Goal: Task Accomplishment & Management: Complete application form

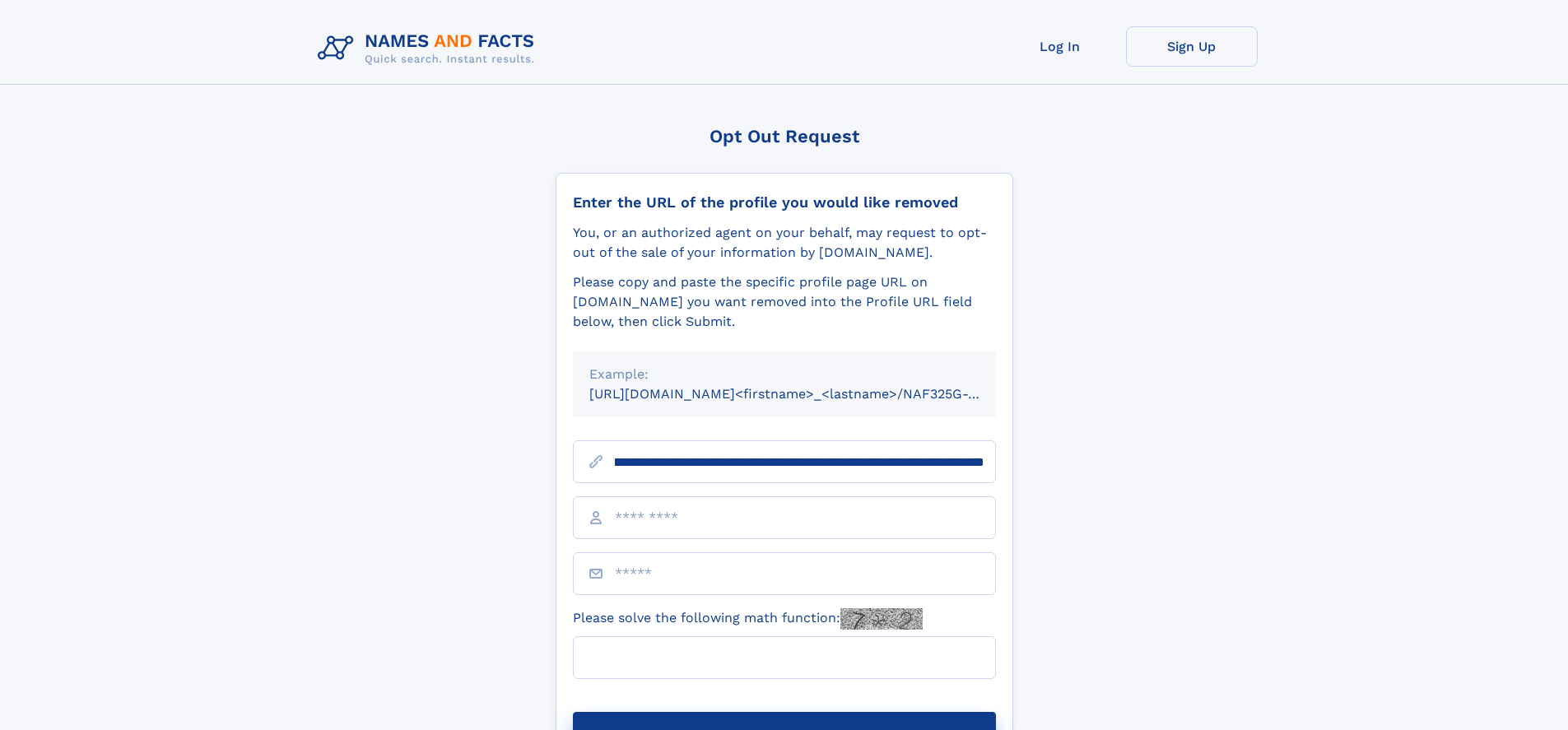
scroll to position [0, 244]
type input "**********"
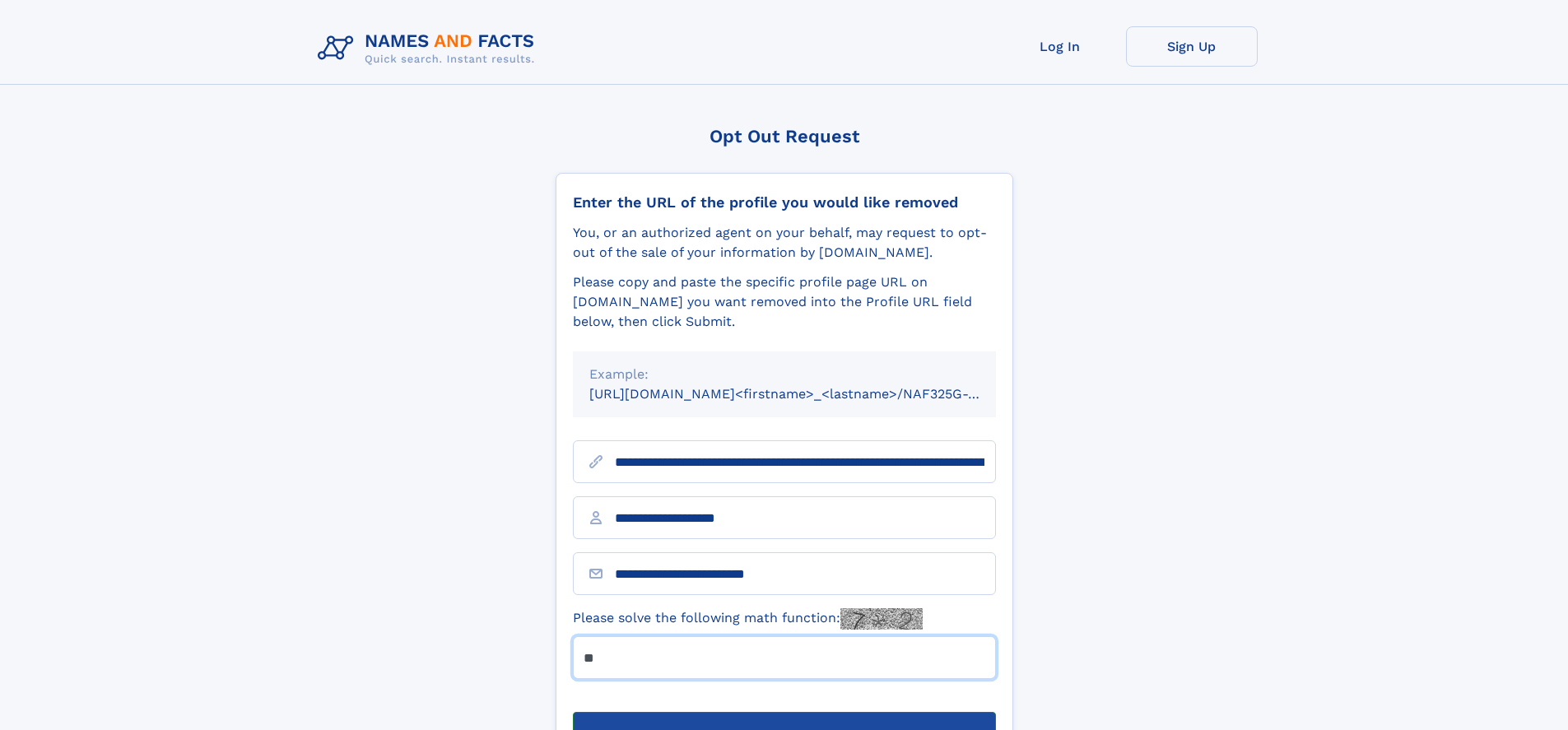
type input "**"
click at [783, 711] on button "Submit Opt Out Request" at bounding box center [784, 737] width 423 height 53
